Goal: Task Accomplishment & Management: Use online tool/utility

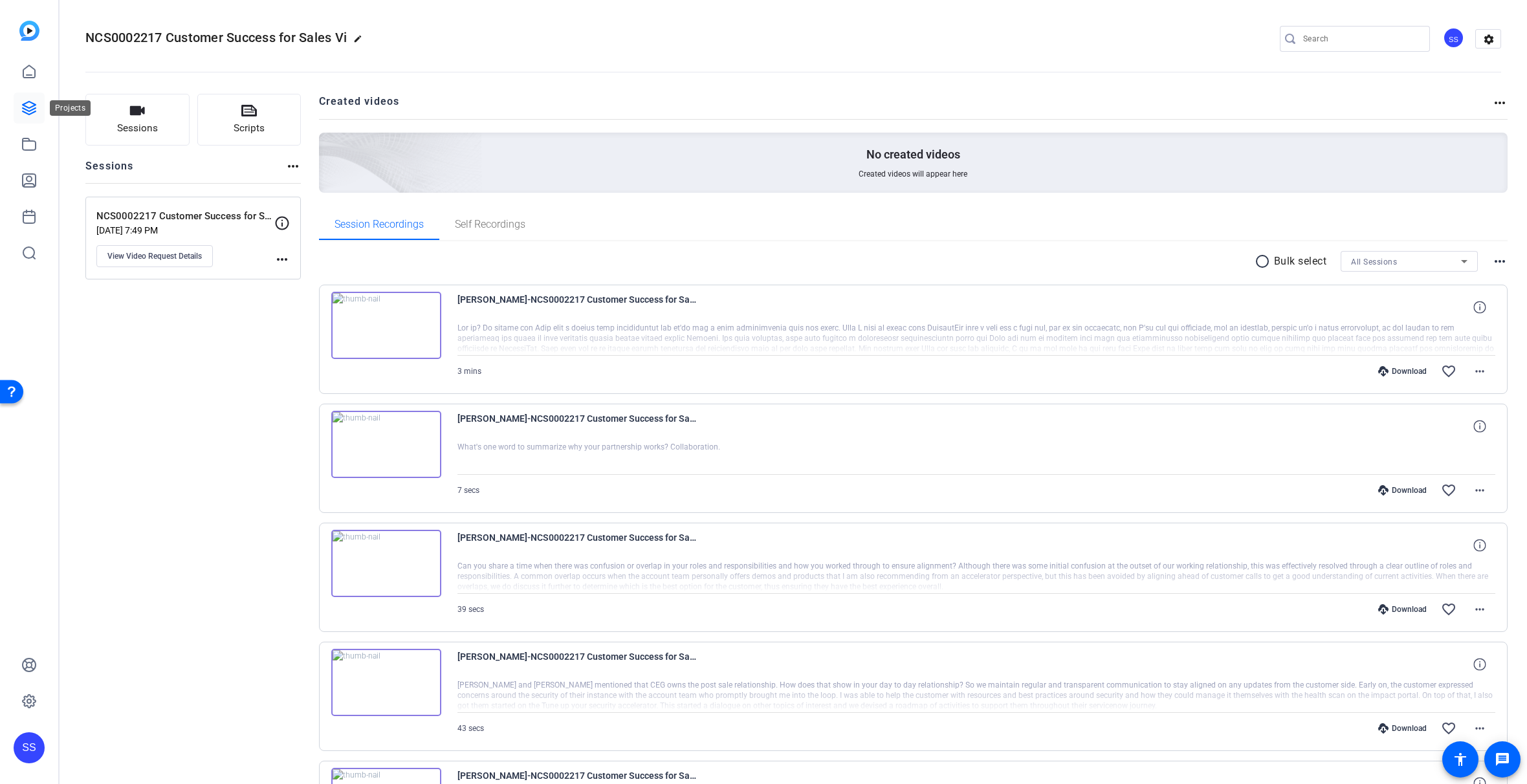
click at [33, 110] on icon at bounding box center [29, 108] width 16 height 16
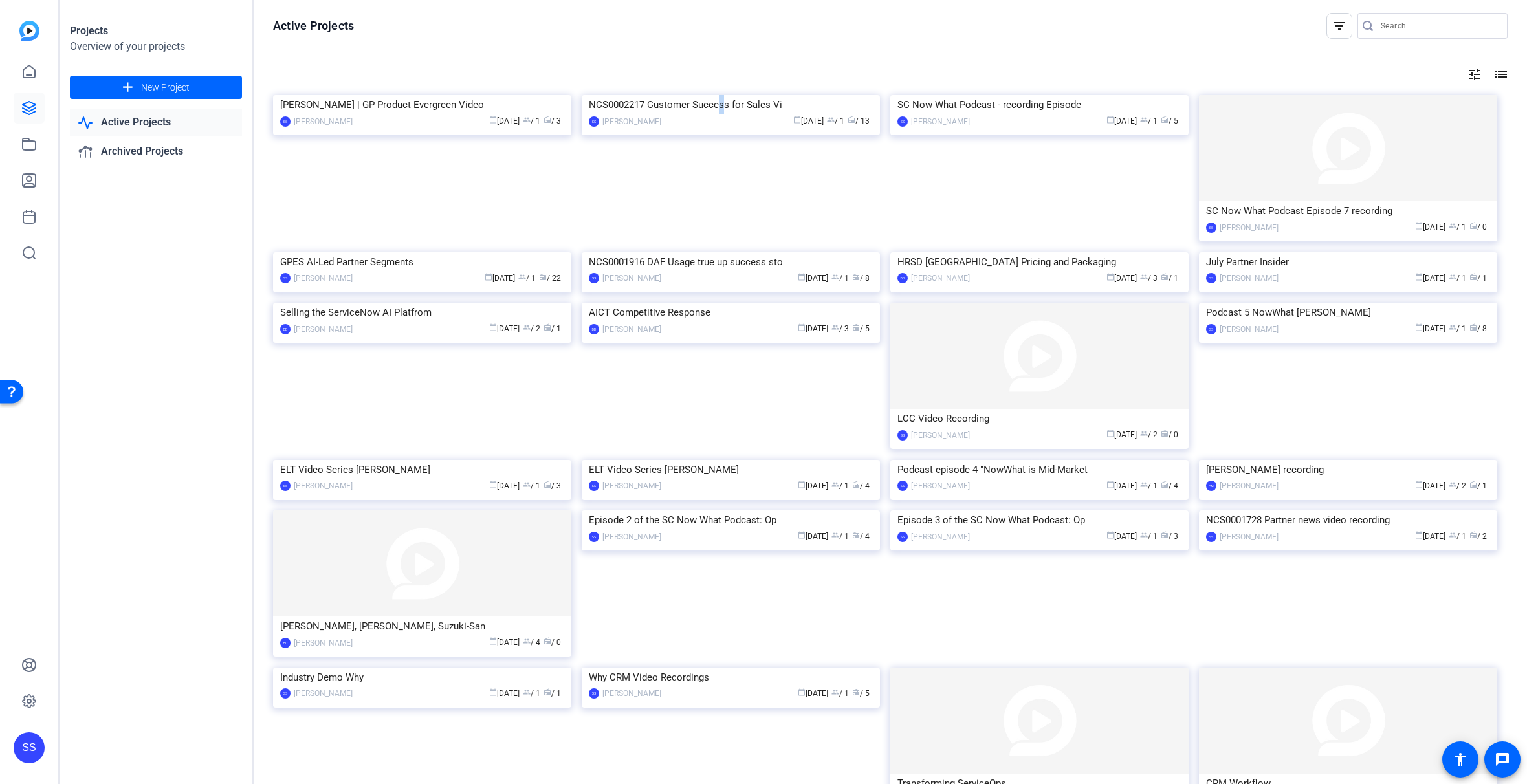
click at [721, 114] on div "NCS0002217 Customer Success for Sales Vi" at bounding box center [731, 105] width 284 height 20
click at [129, 84] on mat-icon "add" at bounding box center [128, 88] width 16 height 16
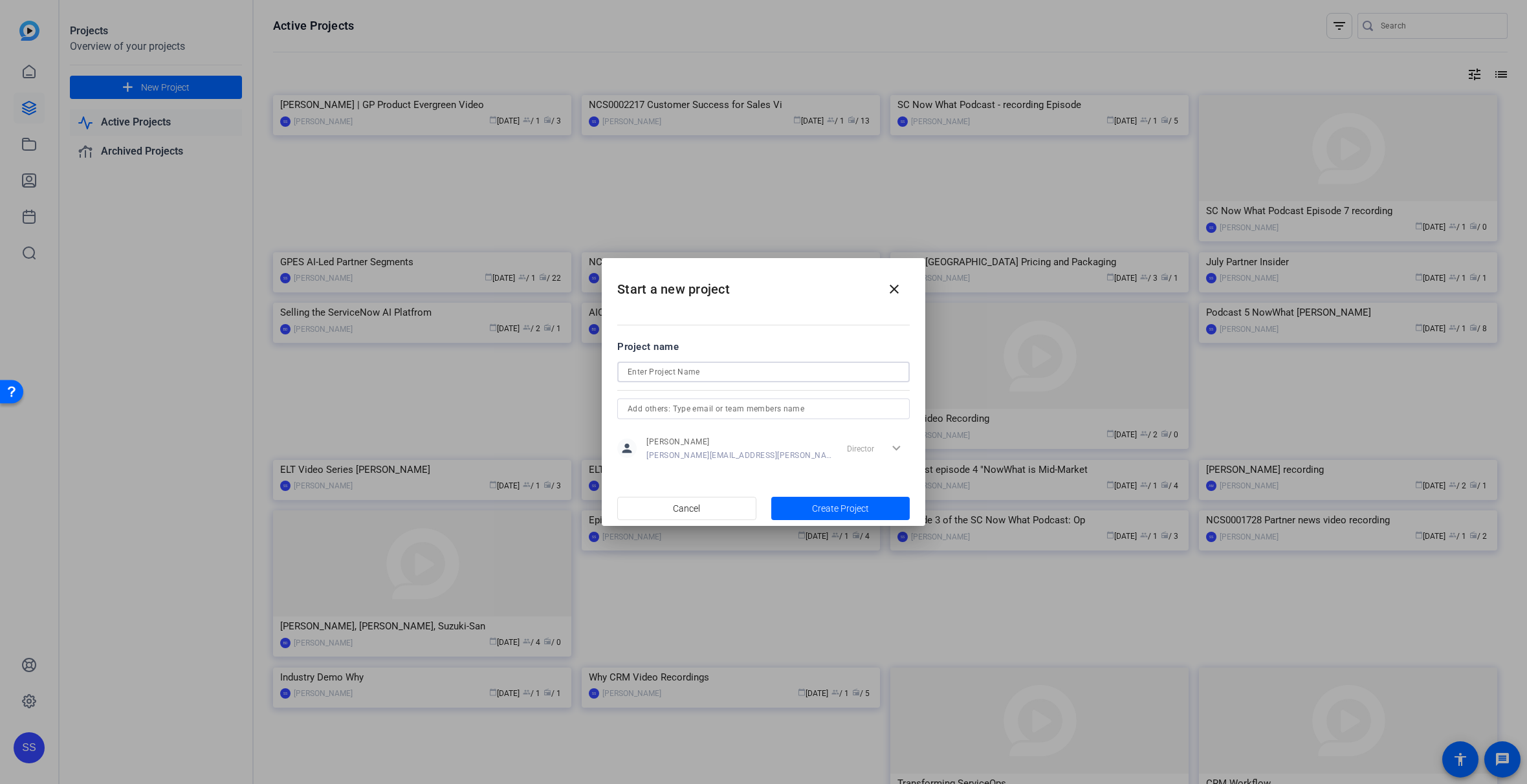
click at [762, 370] on input at bounding box center [764, 372] width 272 height 16
paste input "Now What Podcast Episode 10"
type input "Now What Podcast Episode 10"
click at [898, 445] on div "Director expand_more" at bounding box center [875, 448] width 68 height 23
click at [720, 467] on mat-dialog-content "Project name Now What Podcast Episode 10 person [PERSON_NAME] [PERSON_NAME][EMA…" at bounding box center [763, 401] width 323 height 180
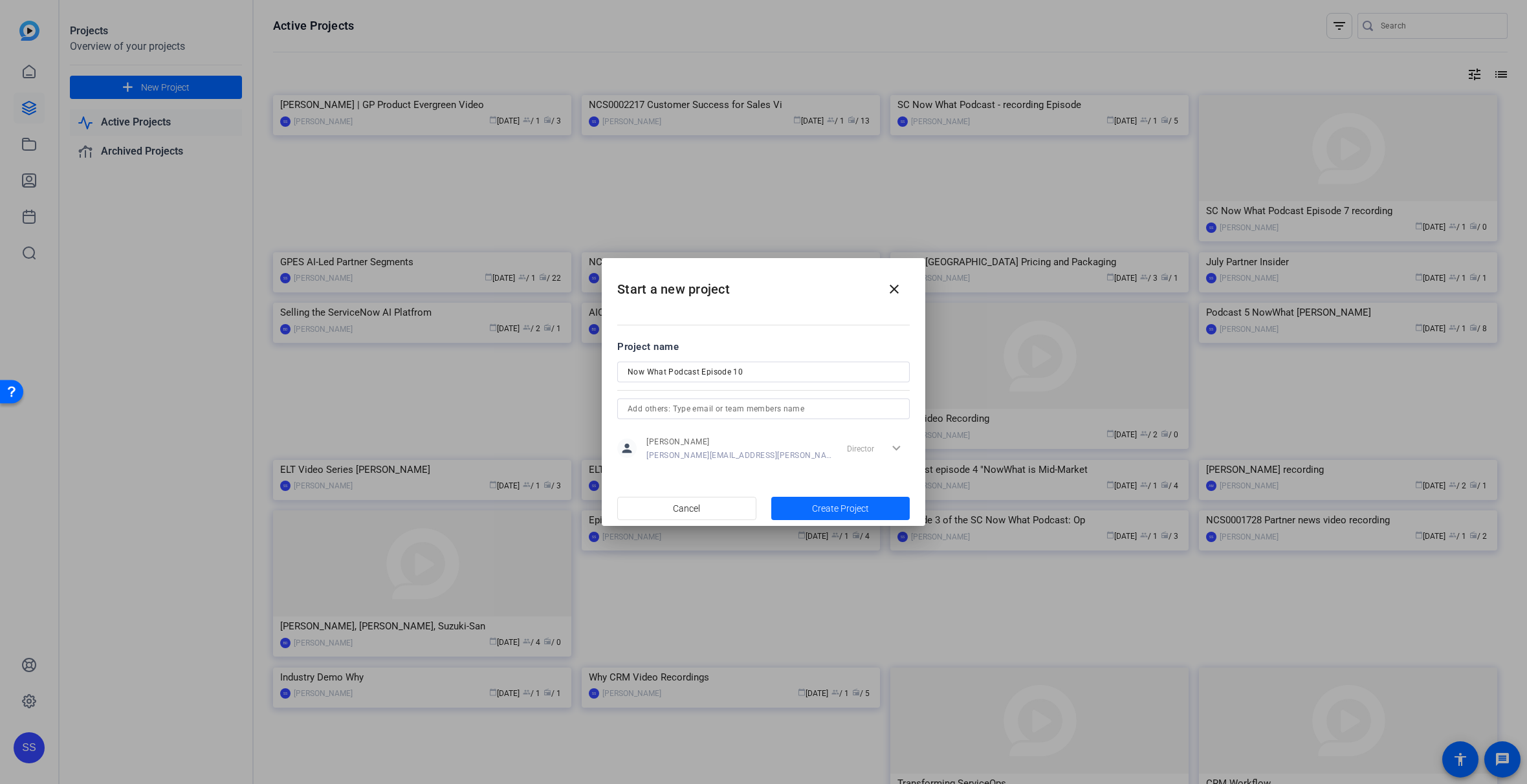
click at [865, 511] on span "Create Project" at bounding box center [840, 508] width 57 height 14
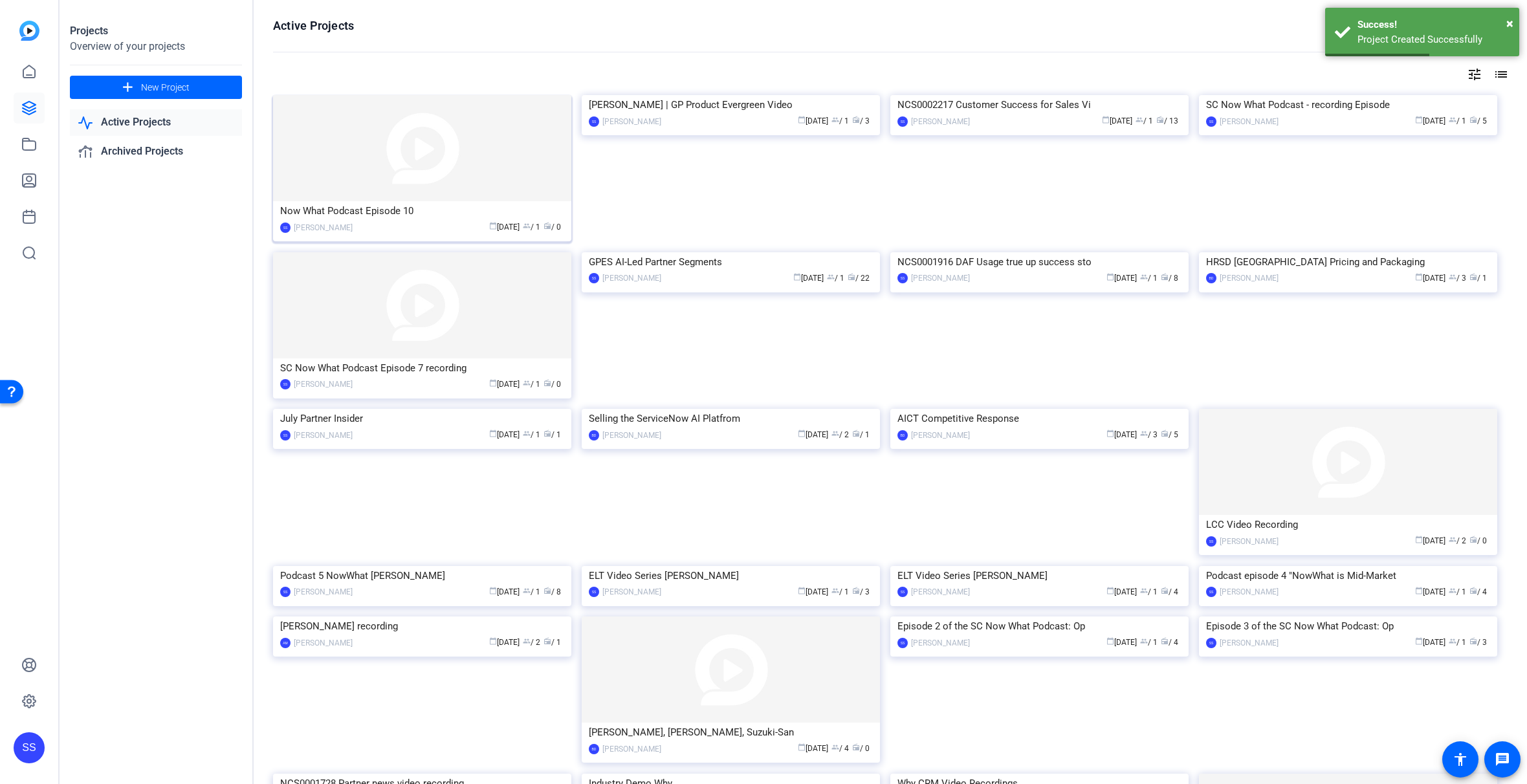
click at [420, 211] on div "Now What Podcast Episode 10" at bounding box center [422, 211] width 284 height 20
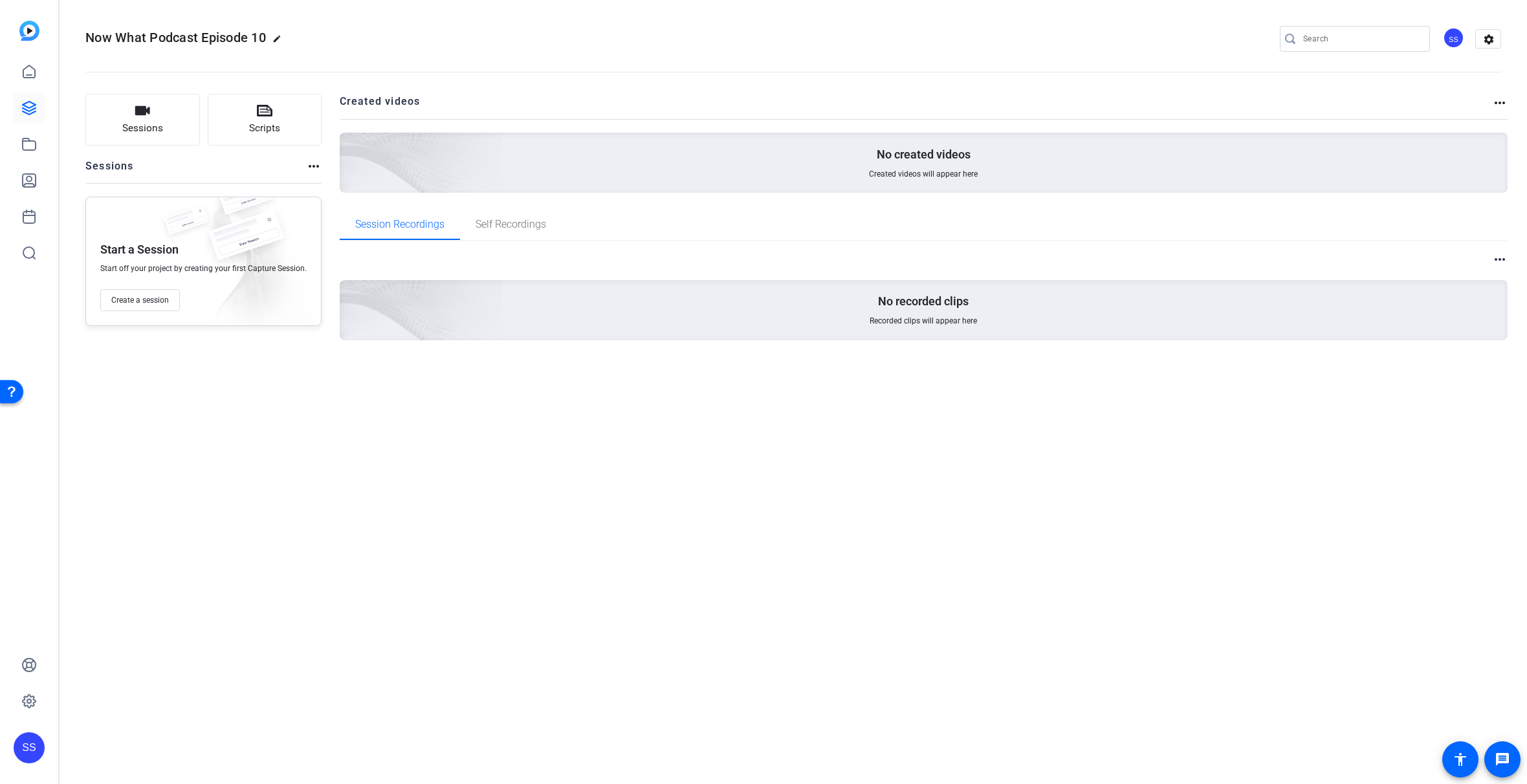
click at [313, 168] on mat-icon "more_horiz" at bounding box center [313, 166] width 16 height 16
click at [289, 277] on div at bounding box center [764, 392] width 1527 height 784
click at [165, 301] on span "Create a session" at bounding box center [140, 300] width 58 height 11
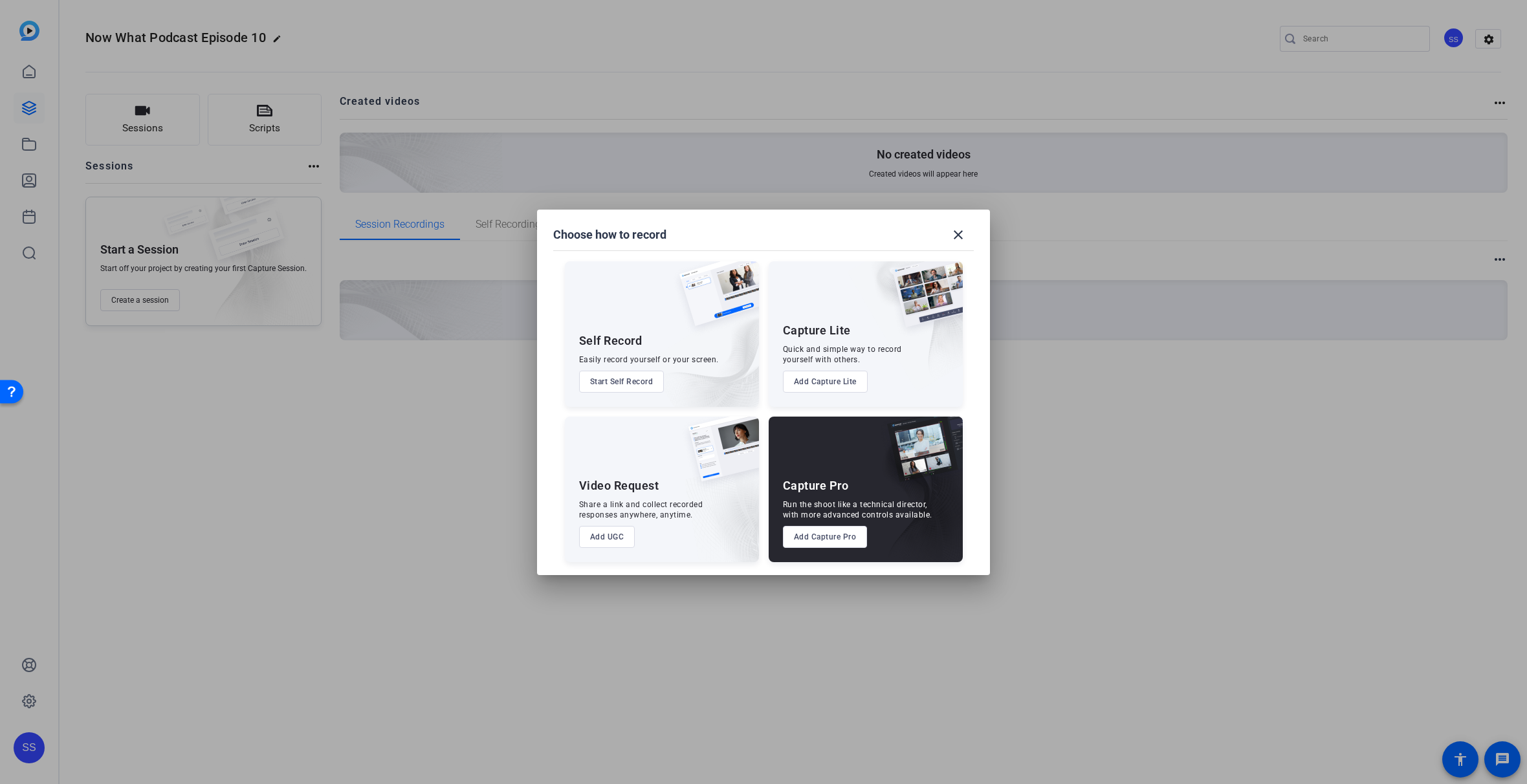
click at [829, 540] on button "Add Capture Pro" at bounding box center [825, 536] width 85 height 22
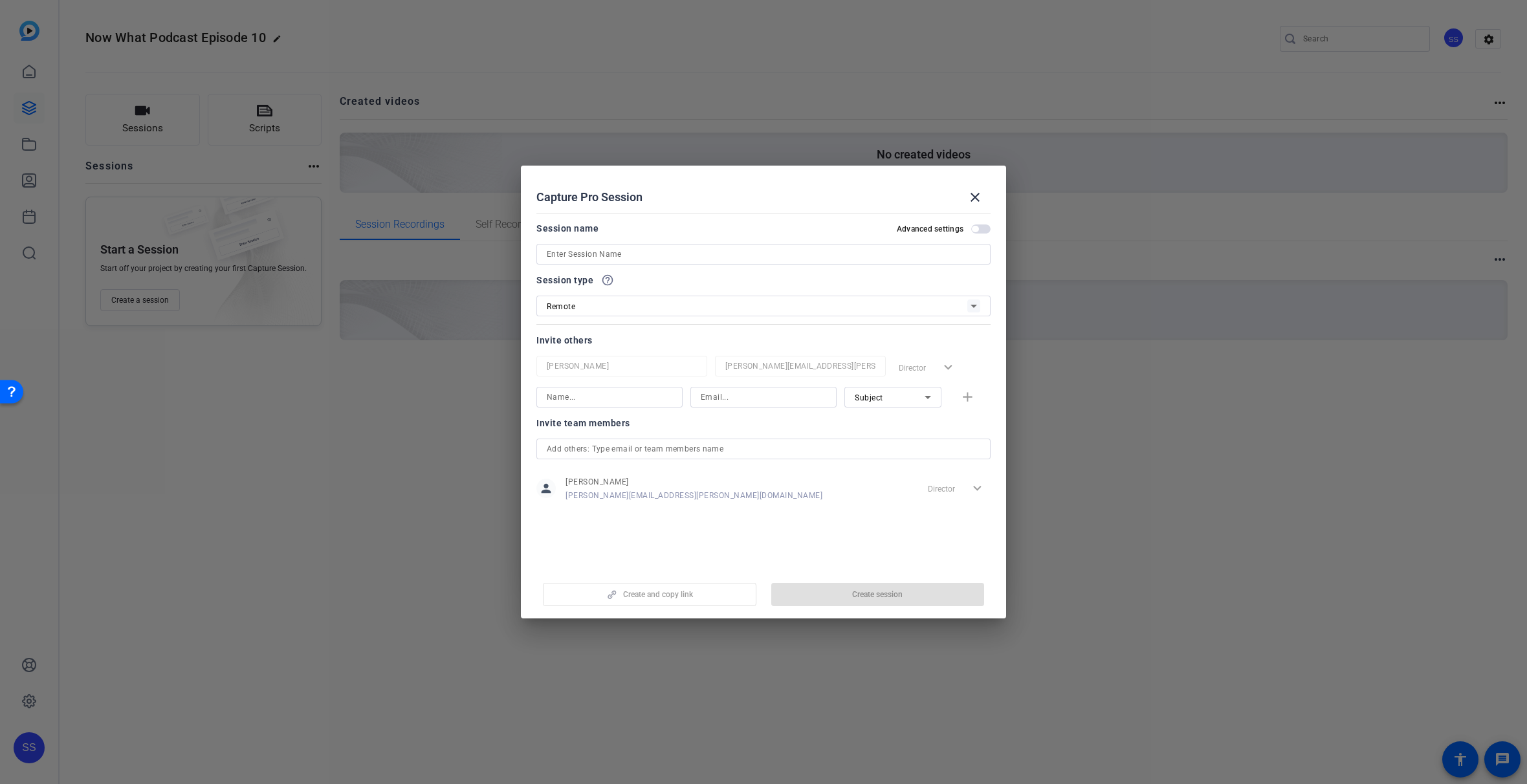
click at [766, 491] on div "person [PERSON_NAME] [PERSON_NAME][EMAIL_ADDRESS][PERSON_NAME][DOMAIN_NAME] Dir…" at bounding box center [764, 488] width 454 height 32
click at [970, 397] on div "Subject add" at bounding box center [764, 397] width 454 height 21
click at [623, 402] on input at bounding box center [610, 397] width 126 height 16
click at [739, 398] on input at bounding box center [764, 397] width 126 height 16
paste input "[PERSON_NAME][EMAIL_ADDRESS][DOMAIN_NAME]"
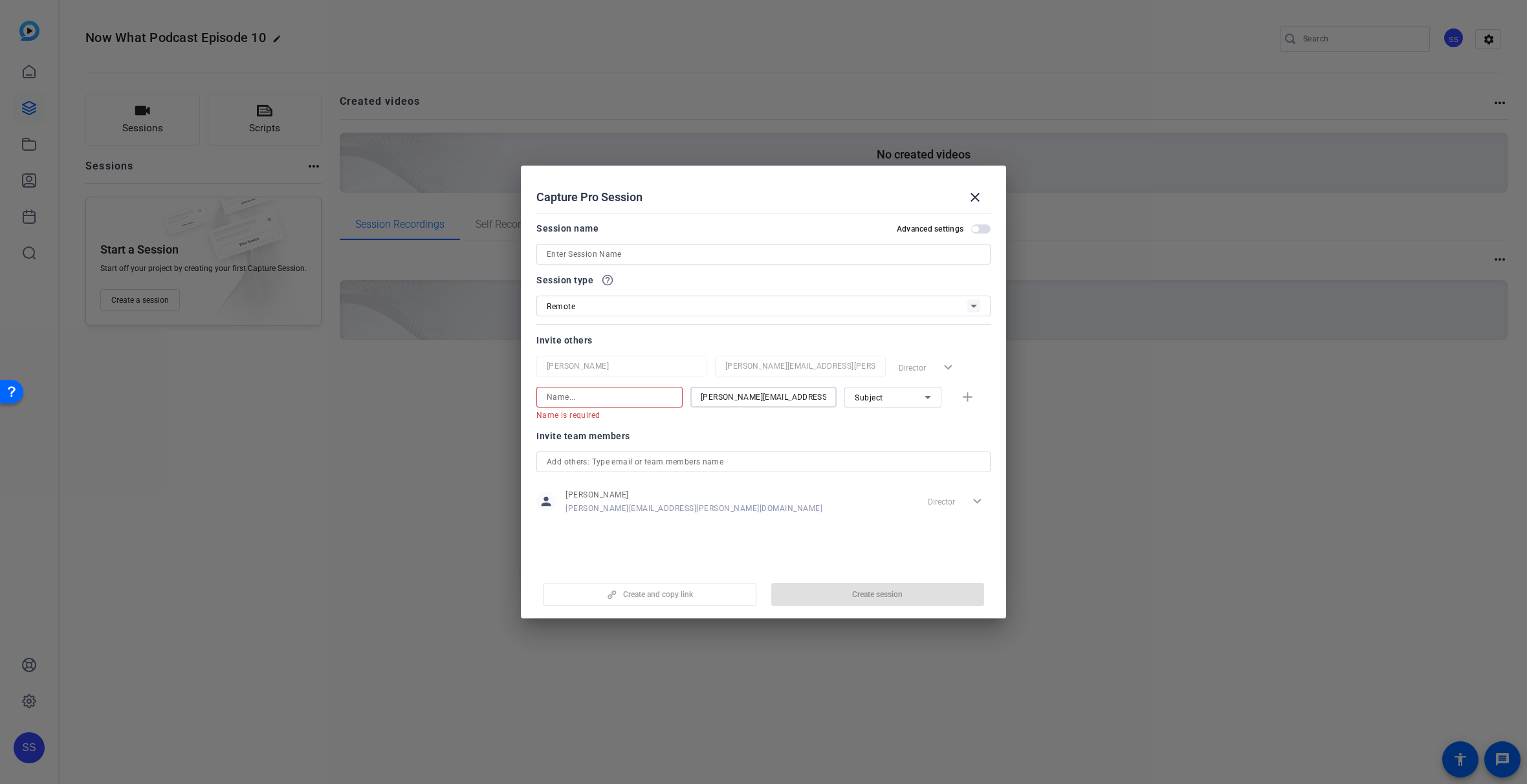
type input "[PERSON_NAME][EMAIL_ADDRESS][DOMAIN_NAME]"
click at [622, 400] on input at bounding box center [610, 397] width 126 height 16
type input "[PERSON_NAME]"
click at [924, 404] on icon at bounding box center [927, 397] width 16 height 16
click at [912, 440] on mat-option "Watcher" at bounding box center [893, 443] width 97 height 21
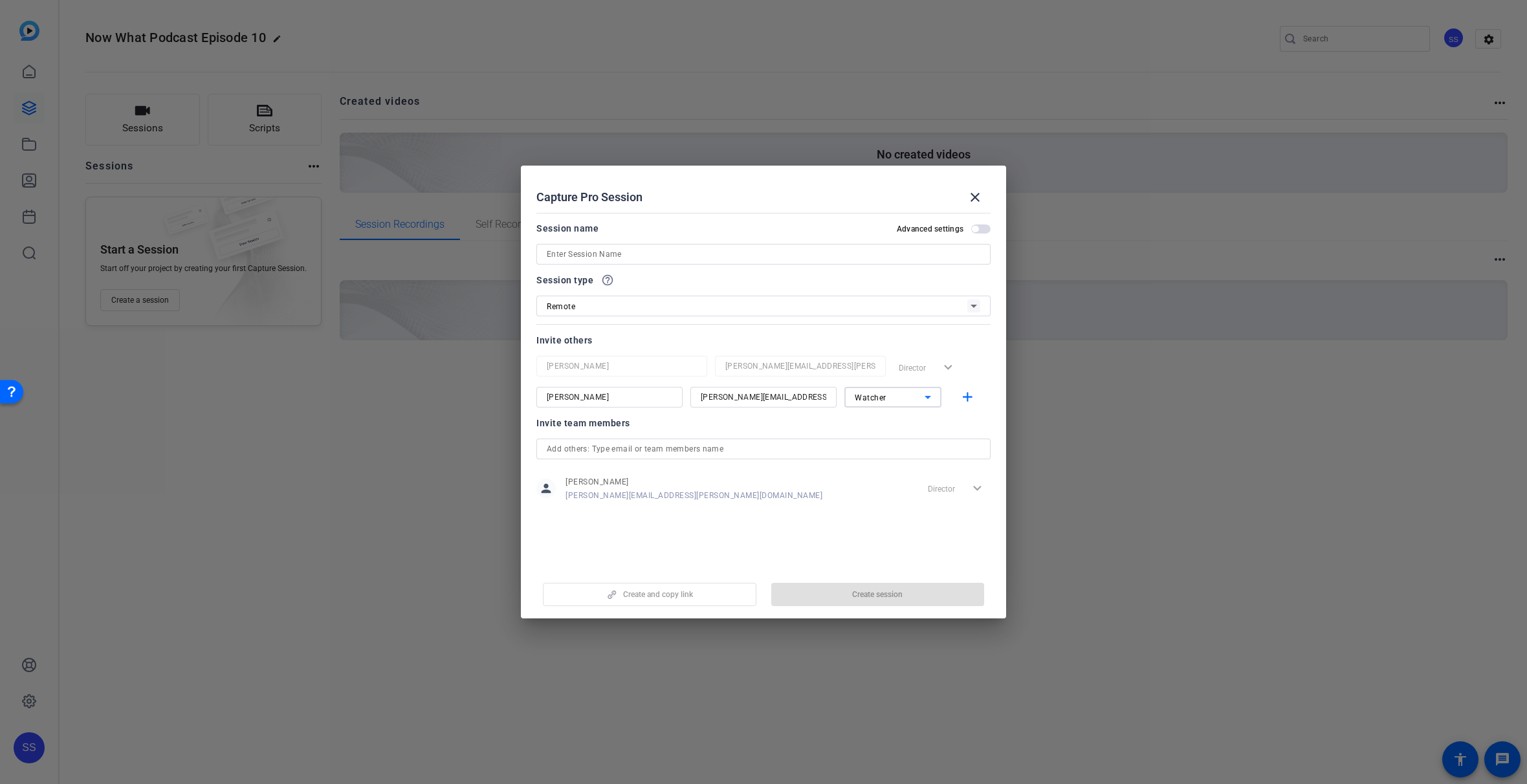
click at [912, 419] on div at bounding box center [893, 414] width 97 height 14
click at [815, 545] on mat-dialog-content "Session name Advanced settings Session type help_outline Remote Invite others […" at bounding box center [764, 387] width 485 height 360
click at [766, 549] on mat-dialog-content "Session name Advanced settings Session type help_outline Remote Invite others […" at bounding box center [764, 387] width 485 height 360
click at [703, 256] on input at bounding box center [764, 254] width 434 height 16
type input "Now What Podcast 10"
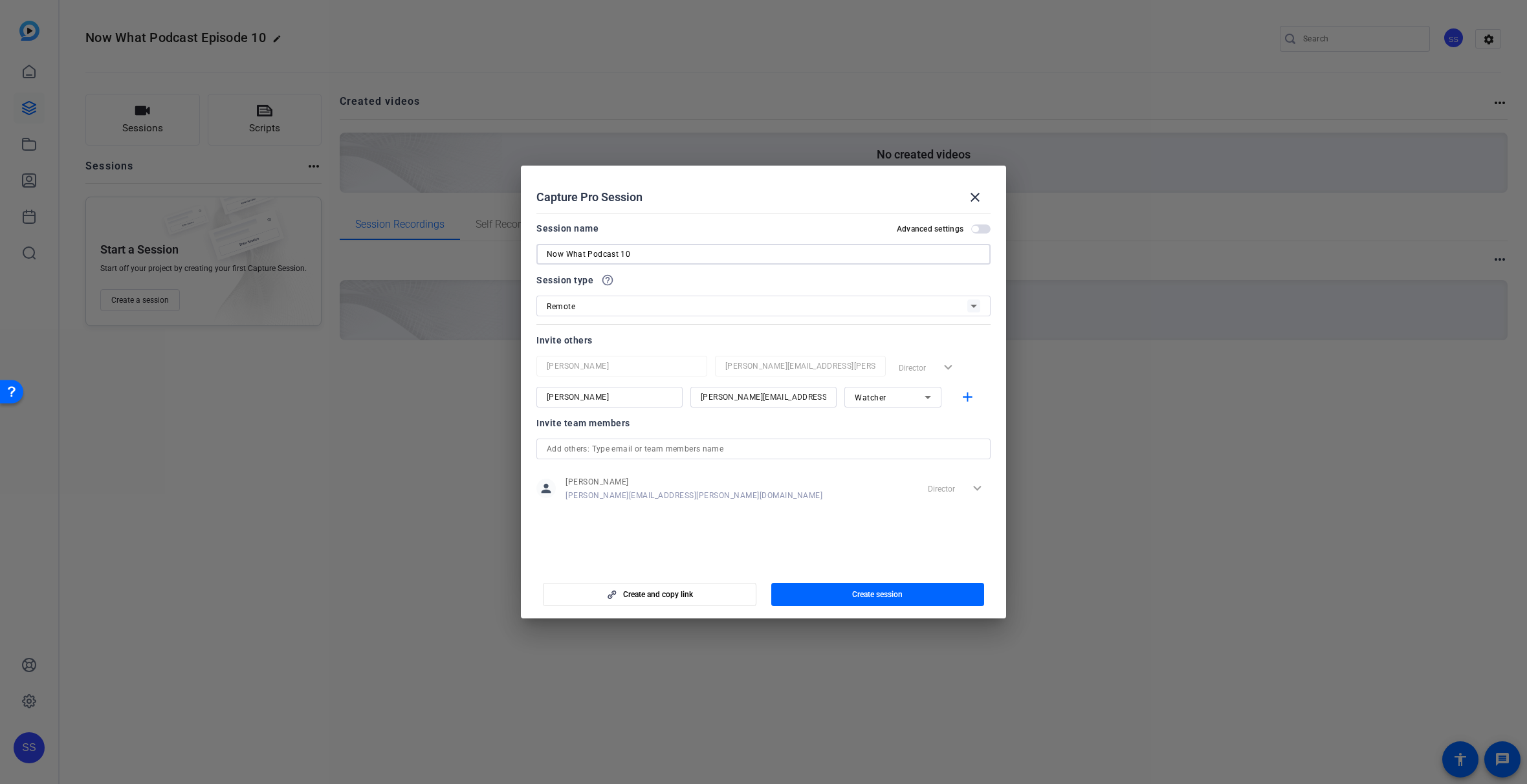
click at [775, 499] on div "person [PERSON_NAME] [PERSON_NAME][EMAIL_ADDRESS][PERSON_NAME][DOMAIN_NAME] Dir…" at bounding box center [764, 488] width 454 height 32
click at [848, 594] on span "button" at bounding box center [879, 595] width 214 height 31
